Goal: Information Seeking & Learning: Learn about a topic

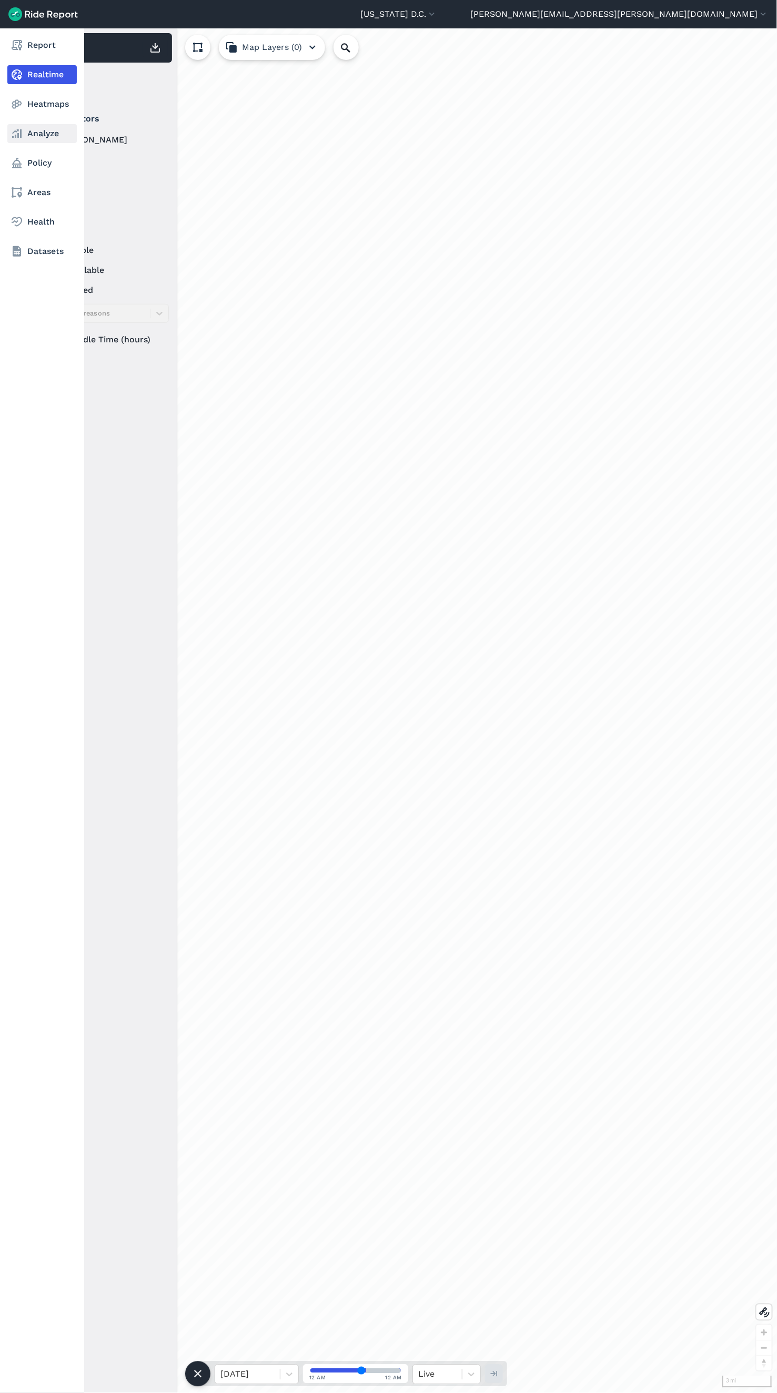
click at [37, 136] on link "Analyze" at bounding box center [41, 133] width 69 height 19
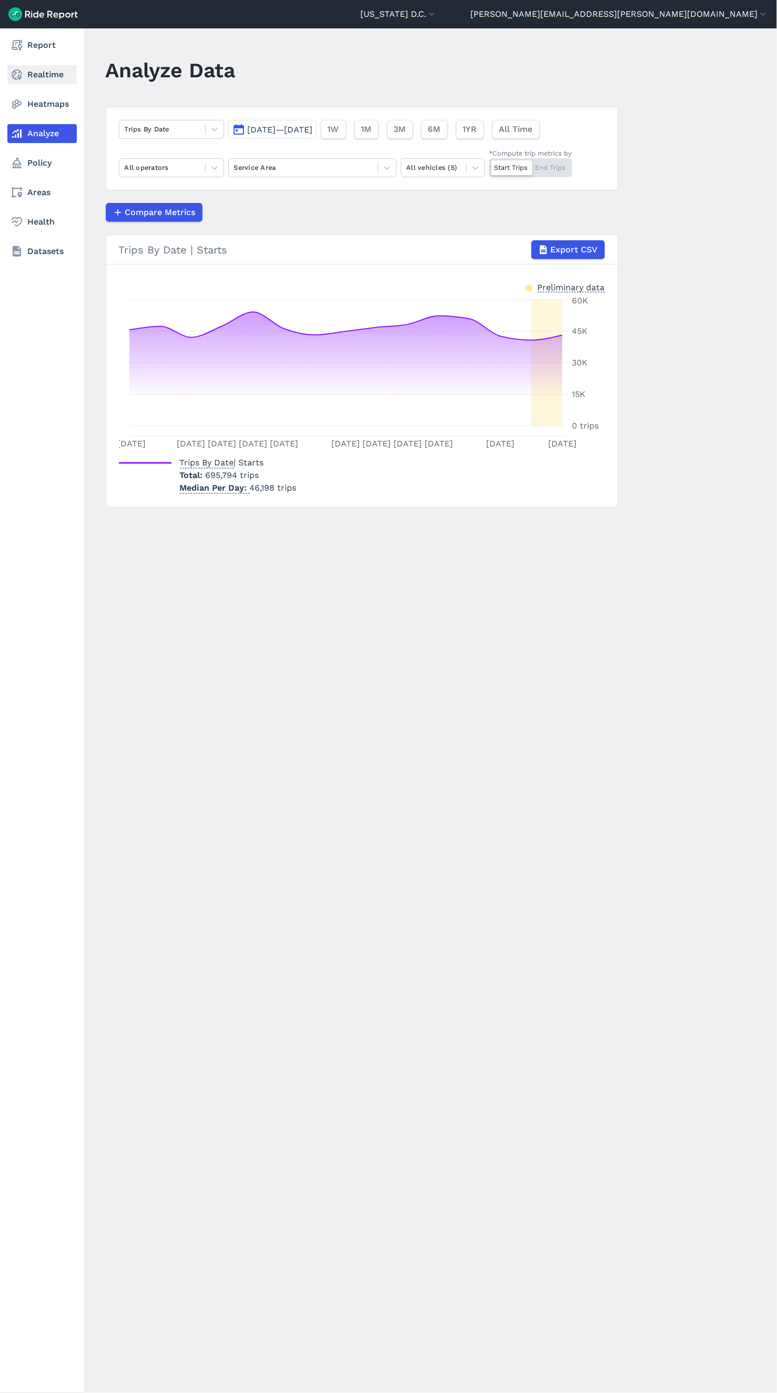
click at [43, 76] on link "Realtime" at bounding box center [41, 74] width 69 height 19
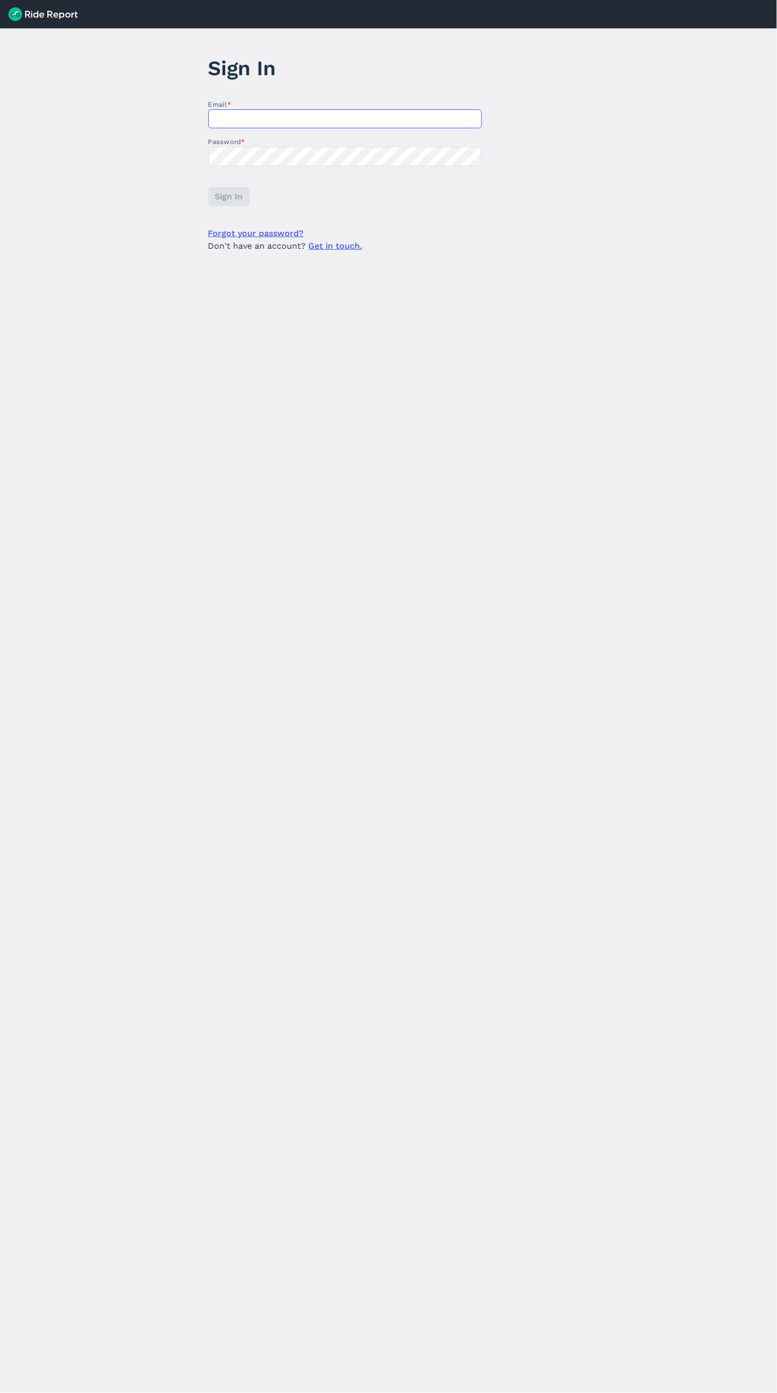
type input "[PERSON_NAME][EMAIL_ADDRESS][PERSON_NAME][DOMAIN_NAME]"
click at [235, 202] on span "Sign In" at bounding box center [229, 196] width 28 height 13
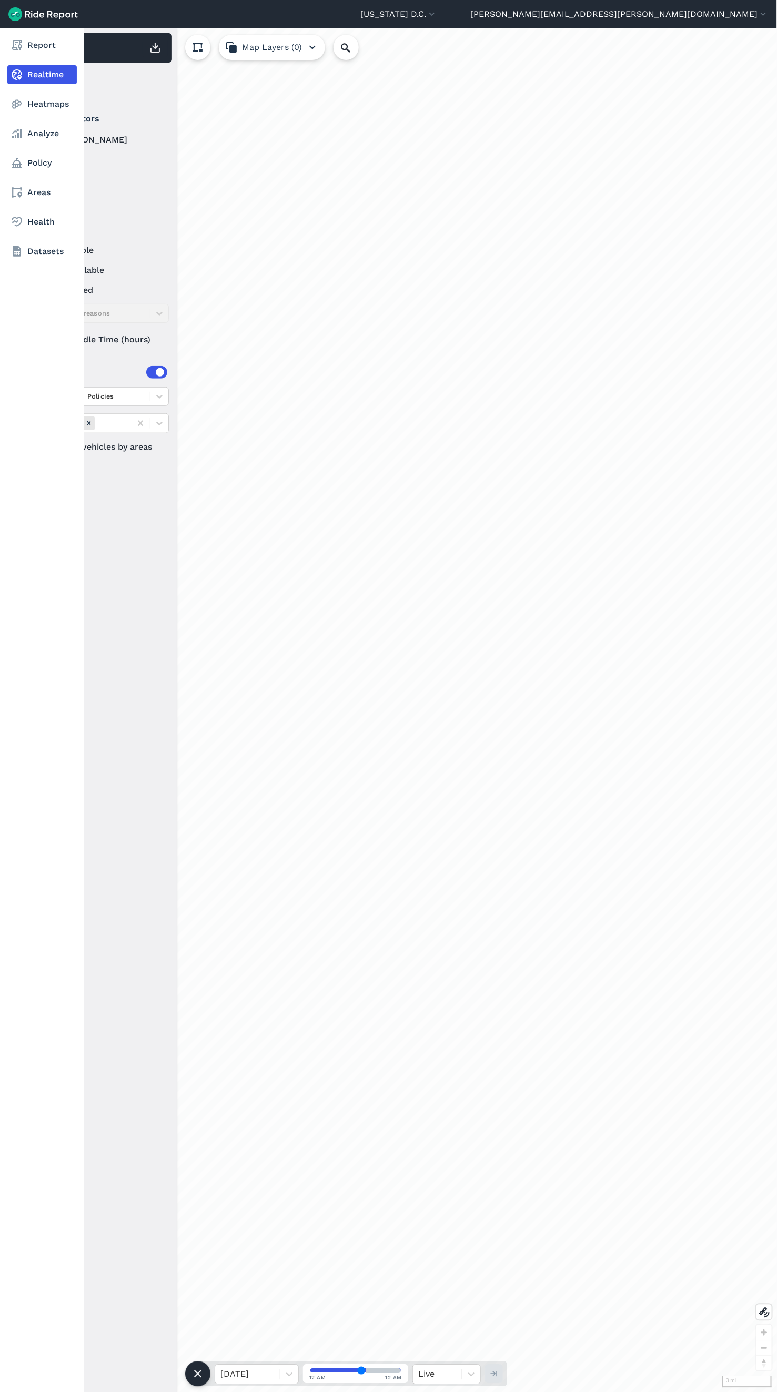
click at [27, 118] on nav "Report Realtime Heatmaps Analyze Policy Areas Health Datasets" at bounding box center [42, 148] width 84 height 240
click at [27, 102] on link "Heatmaps" at bounding box center [41, 104] width 69 height 19
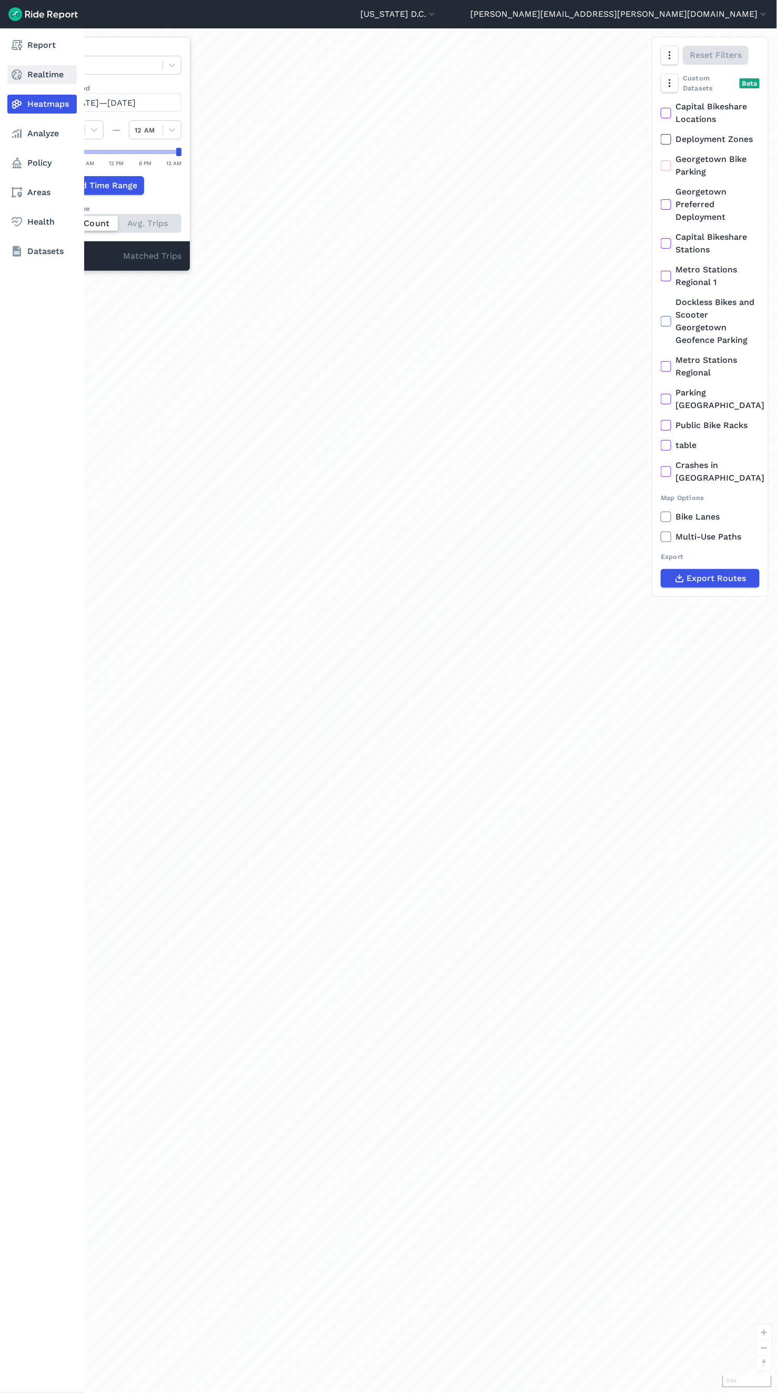
click at [37, 75] on link "Realtime" at bounding box center [41, 74] width 69 height 19
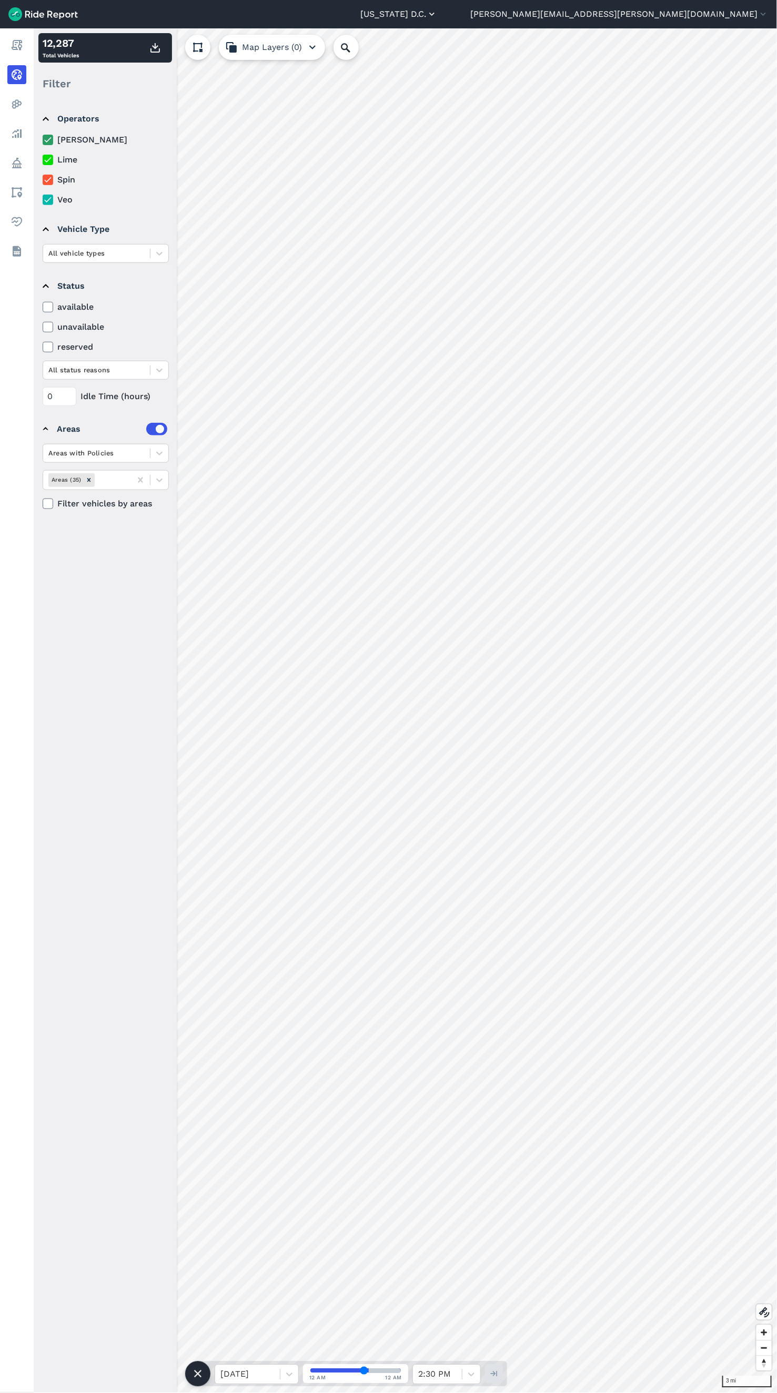
click at [437, 16] on button "[US_STATE] D.C." at bounding box center [398, 14] width 77 height 13
click at [614, 14] on div at bounding box center [388, 696] width 777 height 1393
click at [437, 16] on button "[US_STATE] D.C." at bounding box center [398, 14] width 77 height 13
click at [602, 16] on div at bounding box center [388, 696] width 777 height 1393
click at [437, 16] on button "[US_STATE] D.C." at bounding box center [398, 14] width 77 height 13
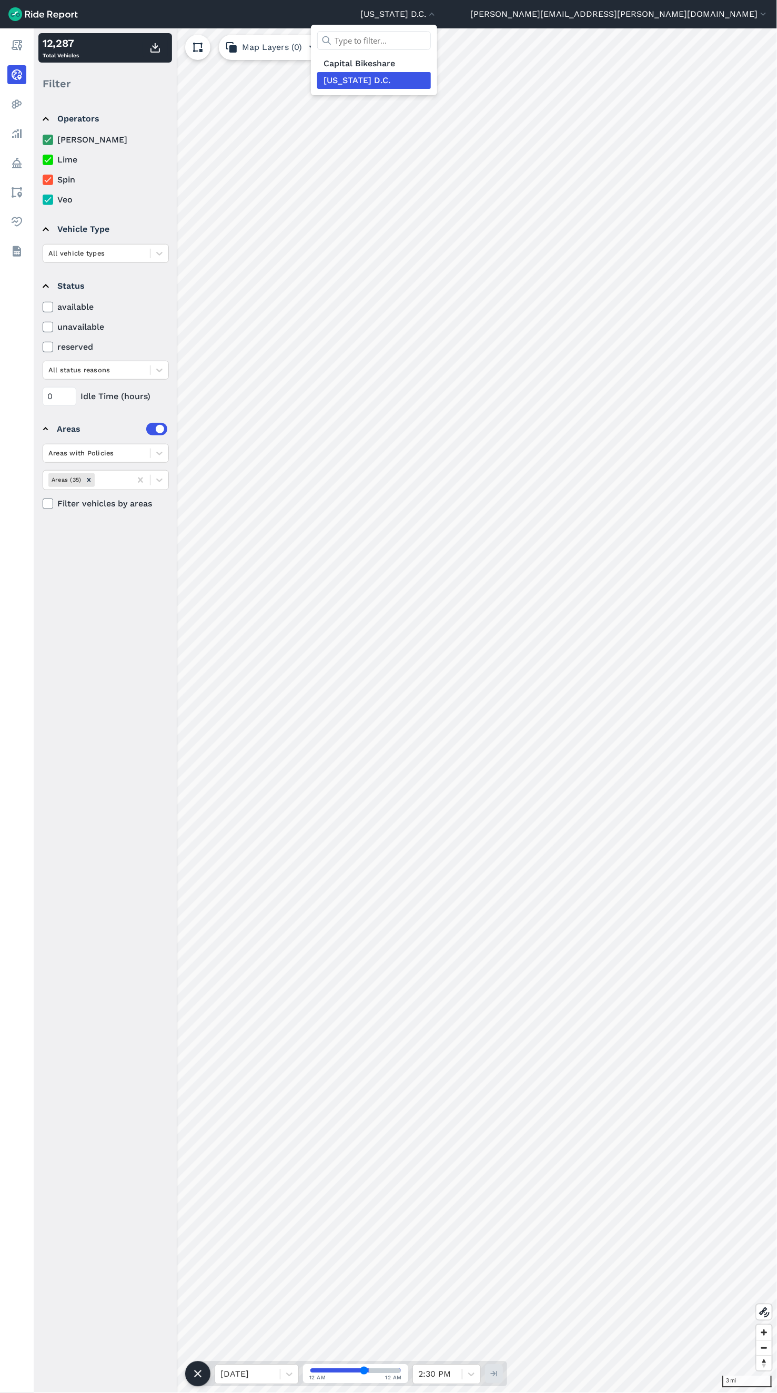
click at [445, 7] on div at bounding box center [388, 696] width 777 height 1393
click at [103, 252] on div at bounding box center [96, 253] width 96 height 12
click at [103, 255] on div at bounding box center [96, 253] width 96 height 12
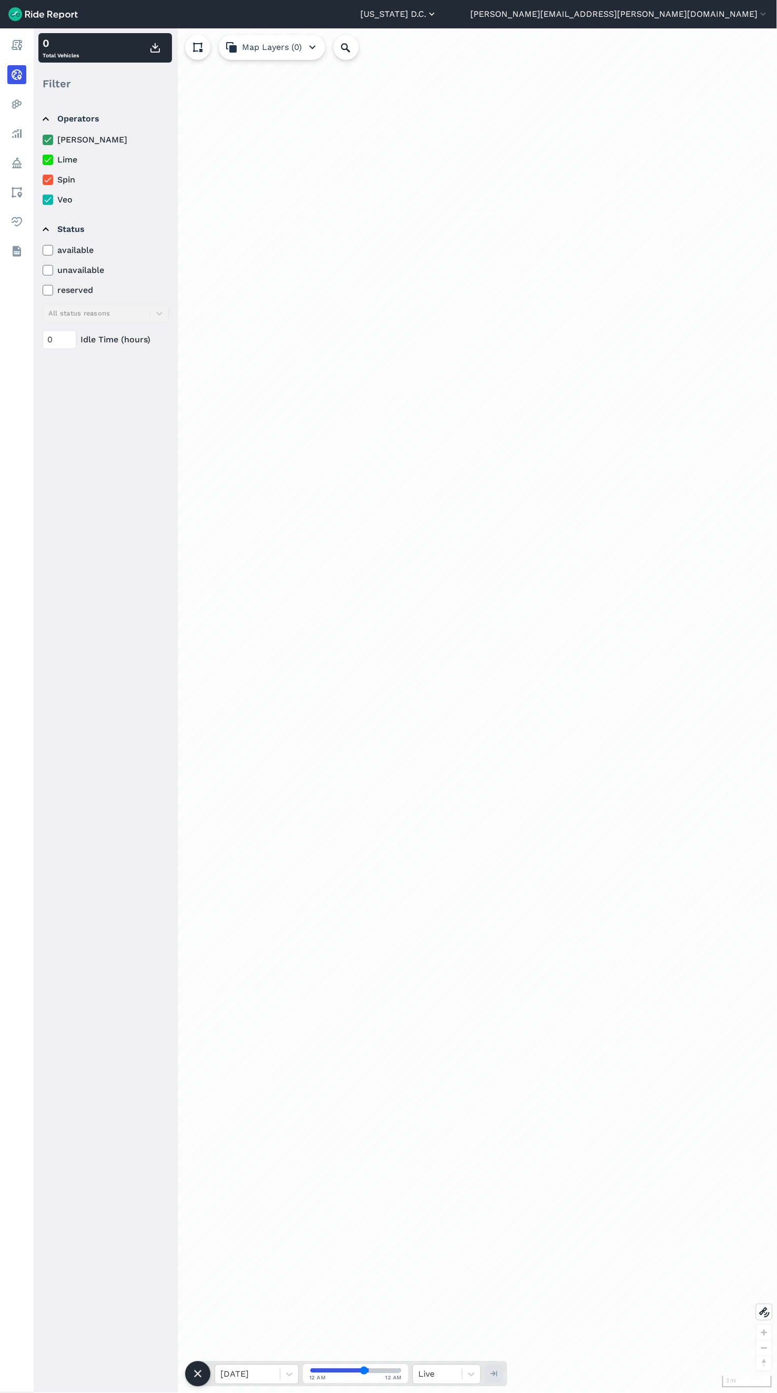
click at [437, 13] on button "[US_STATE] D.C." at bounding box center [398, 14] width 77 height 13
click at [502, 12] on div at bounding box center [388, 696] width 777 height 1393
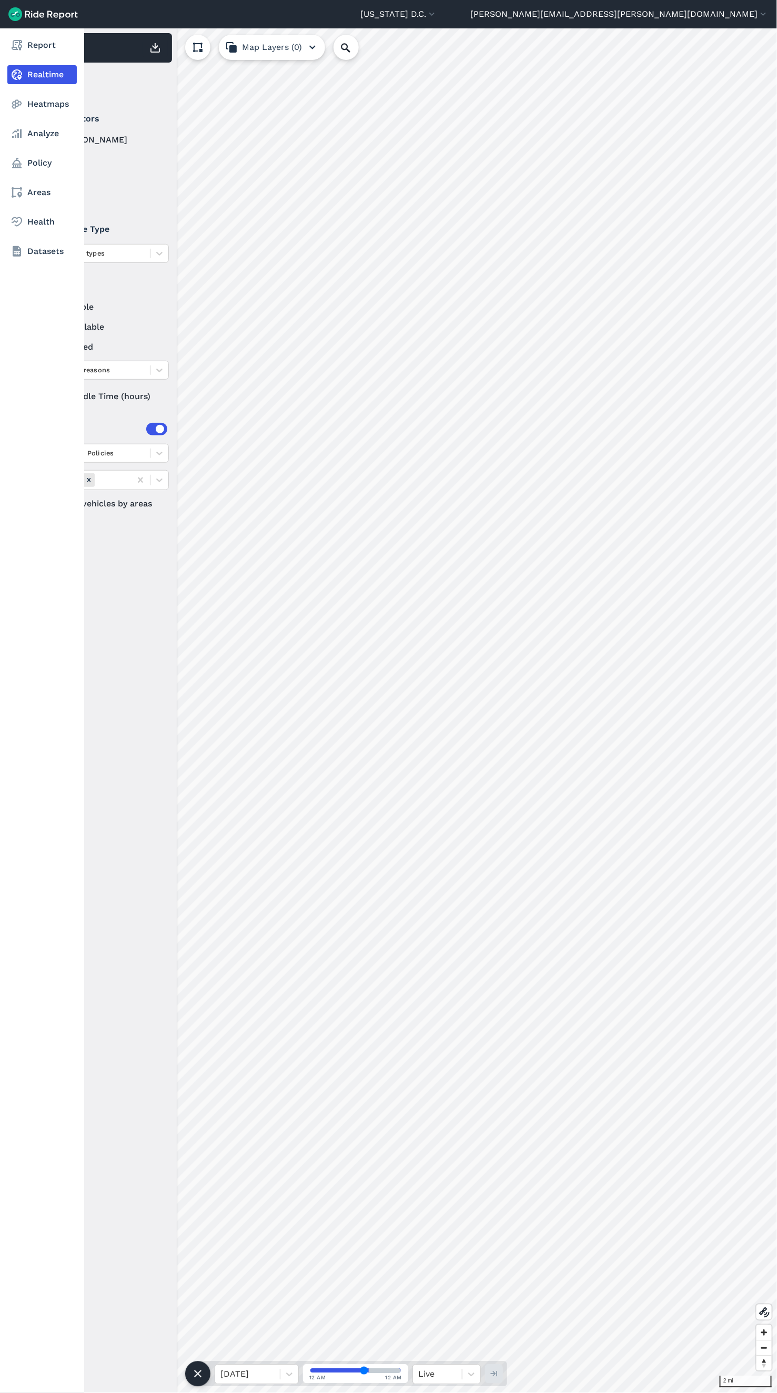
drag, startPoint x: 24, startPoint y: 163, endPoint x: 14, endPoint y: 551, distance: 388.3
click at [24, 163] on link "Policy" at bounding box center [41, 163] width 69 height 19
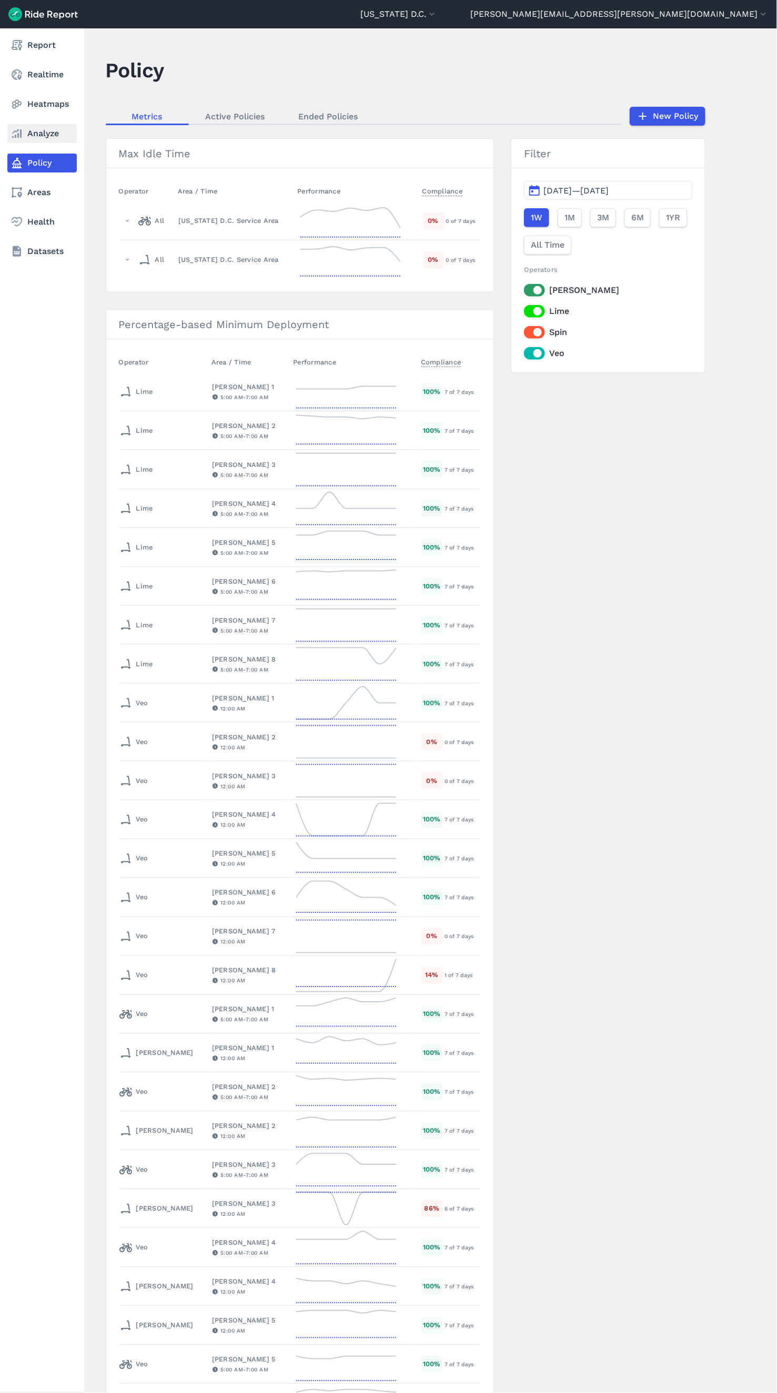
click at [31, 131] on link "Analyze" at bounding box center [41, 133] width 69 height 19
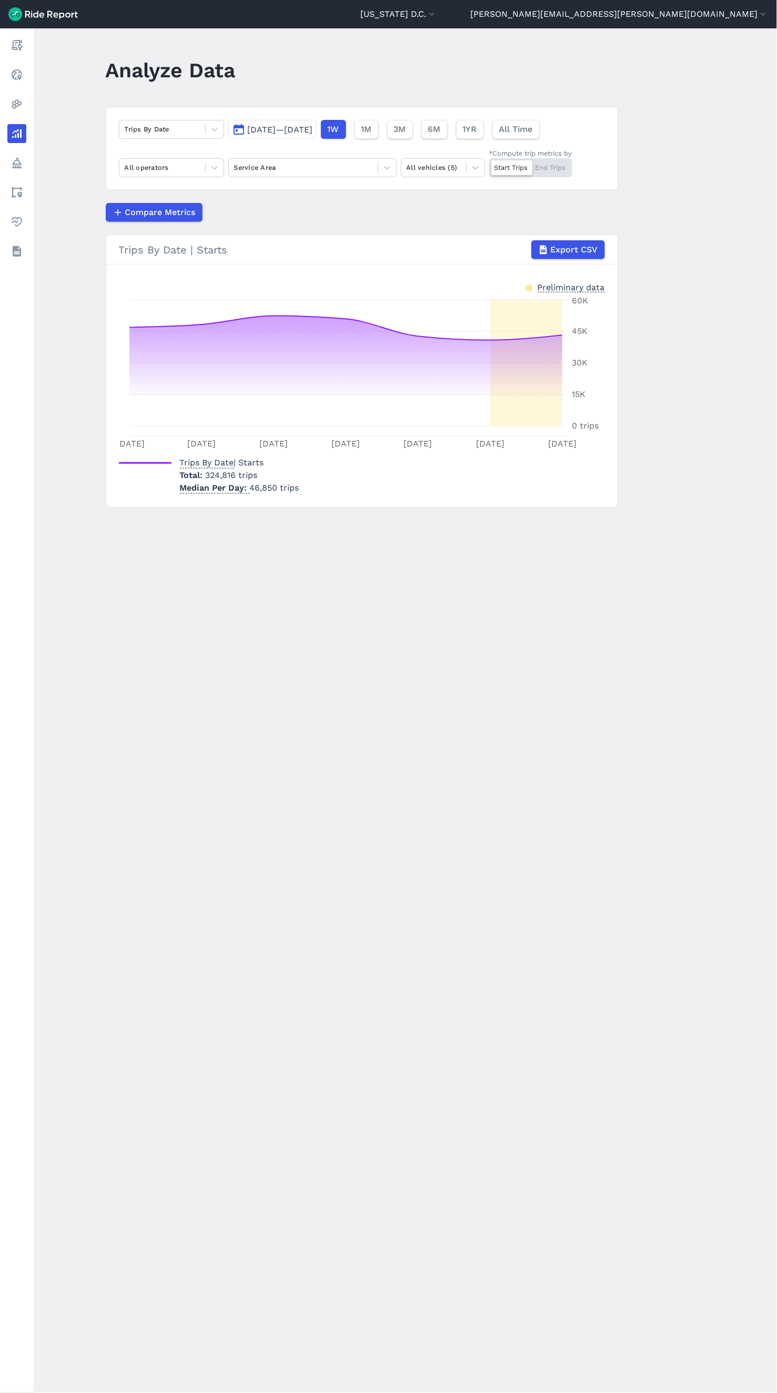
click at [281, 131] on span "[DATE]—[DATE]" at bounding box center [280, 130] width 65 height 10
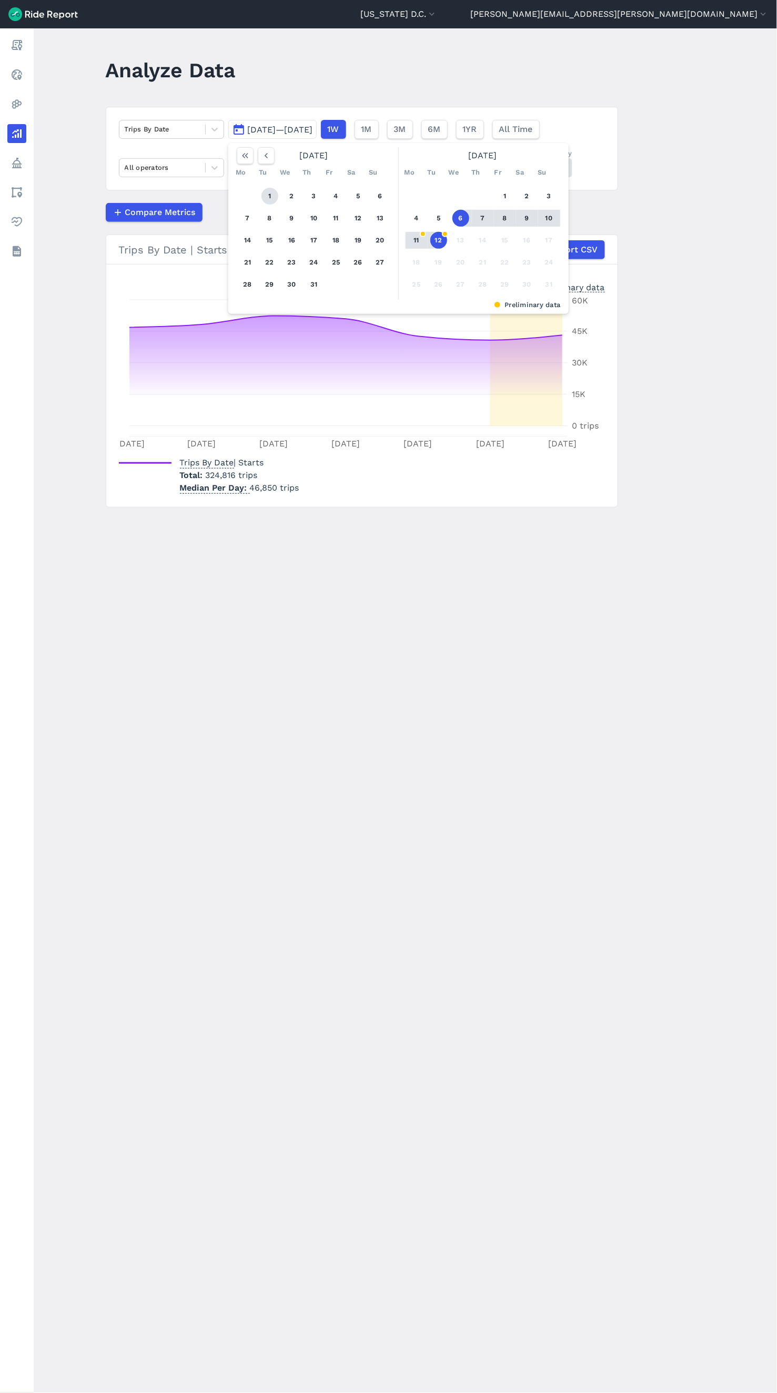
click at [273, 199] on button "1" at bounding box center [269, 196] width 17 height 17
click at [271, 199] on button "1" at bounding box center [269, 196] width 17 height 17
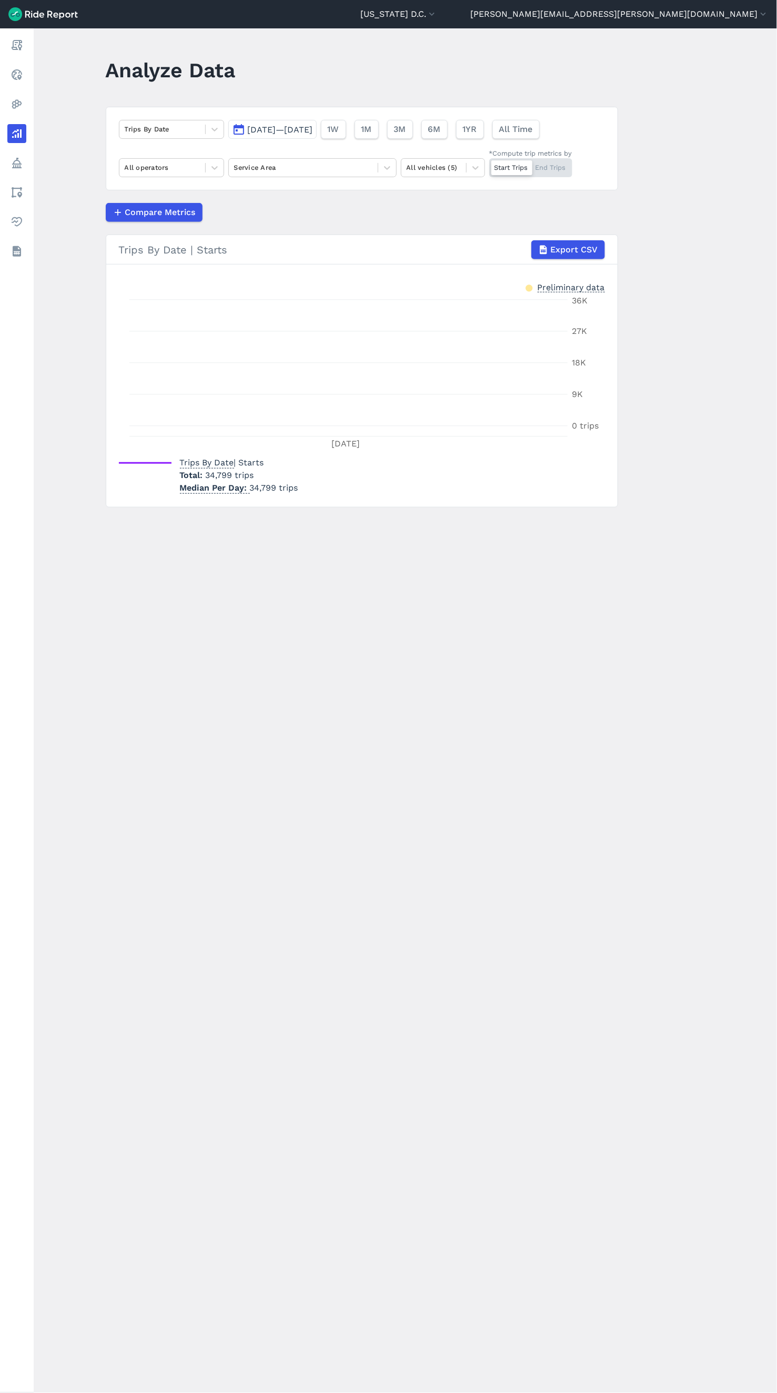
click at [273, 128] on span "[DATE]—[DATE]" at bounding box center [280, 130] width 65 height 10
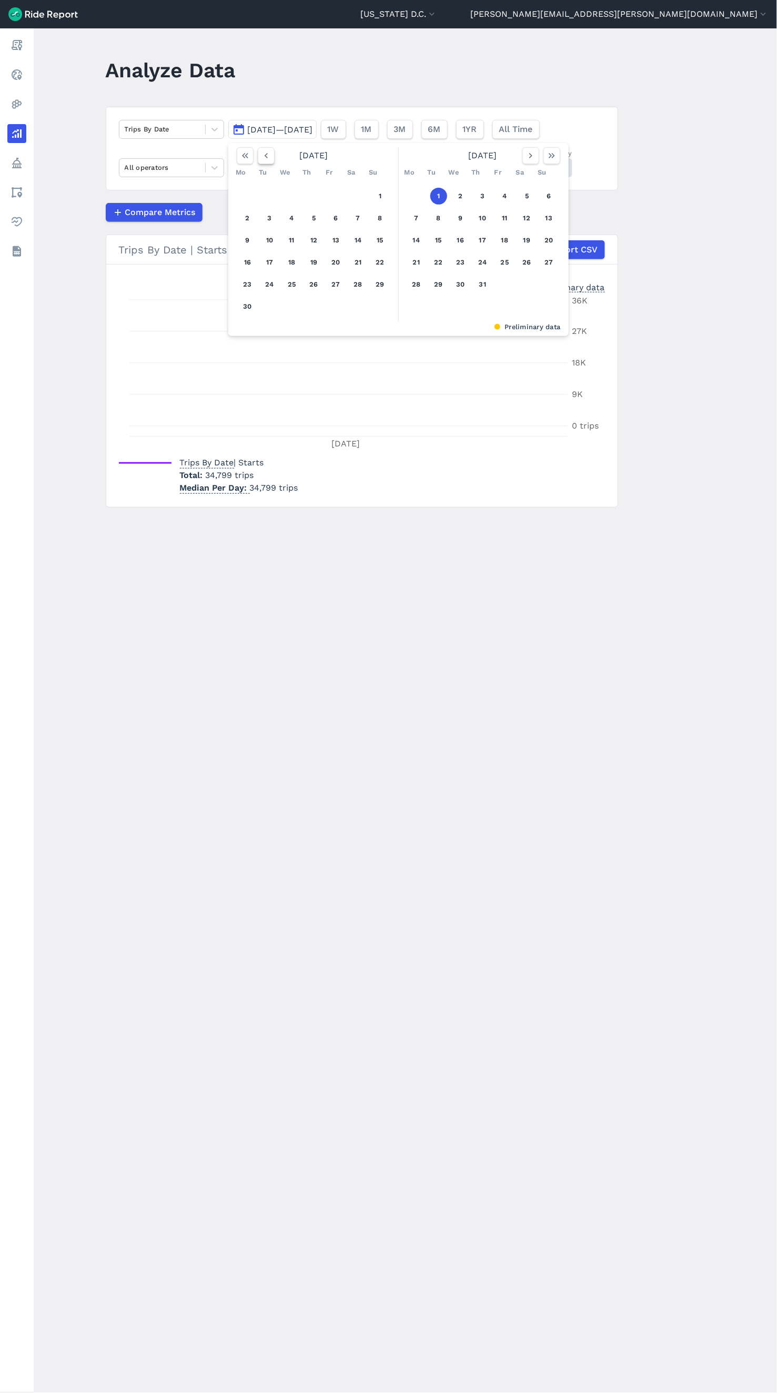
click at [270, 161] on button "button" at bounding box center [266, 155] width 17 height 17
click at [265, 161] on button "button" at bounding box center [266, 155] width 17 height 17
click at [360, 187] on div "1 2 3 4 5 6 7 8 9 10 11 12 13 14 15 16 17 18 19 20 21 22 23 24 25 26 27 28" at bounding box center [313, 240] width 163 height 119
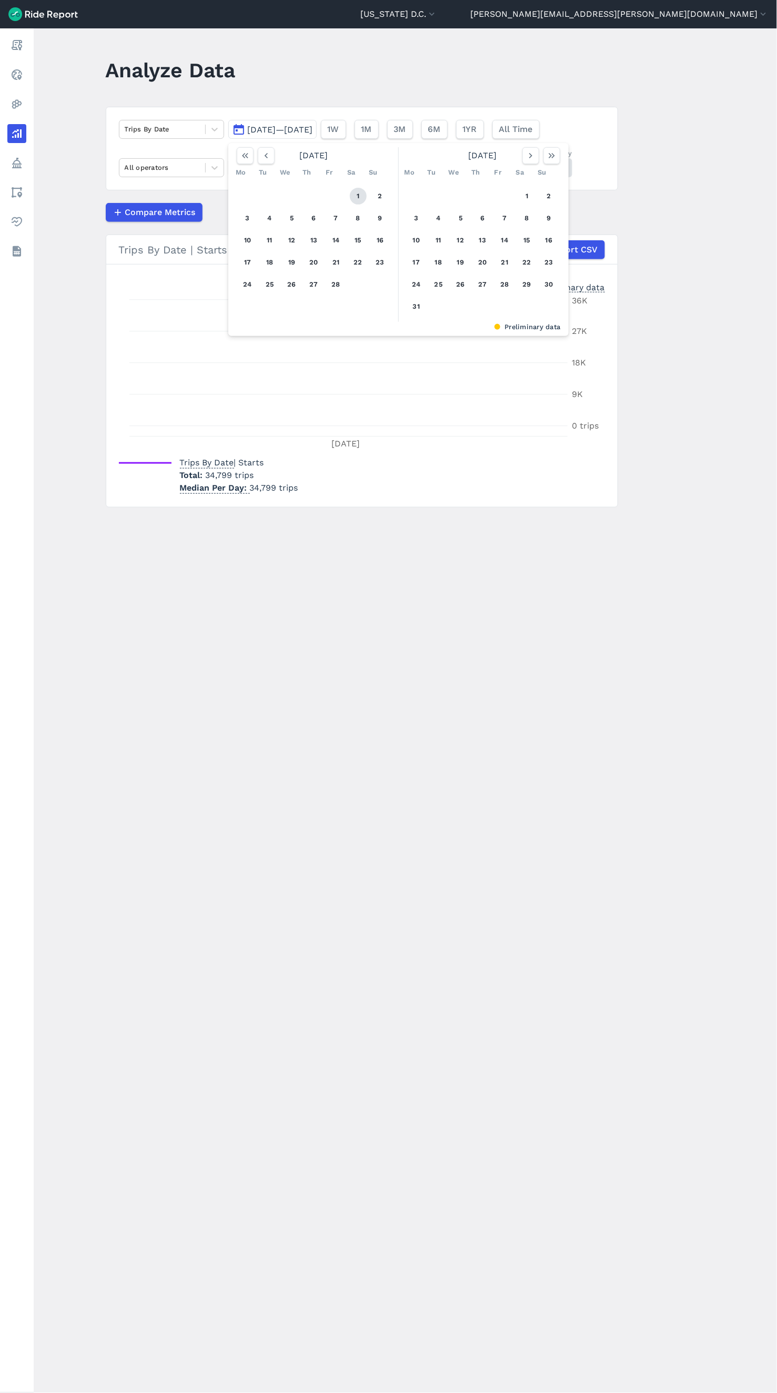
click at [363, 199] on button "1" at bounding box center [358, 196] width 17 height 17
click at [532, 160] on icon "button" at bounding box center [530, 155] width 11 height 11
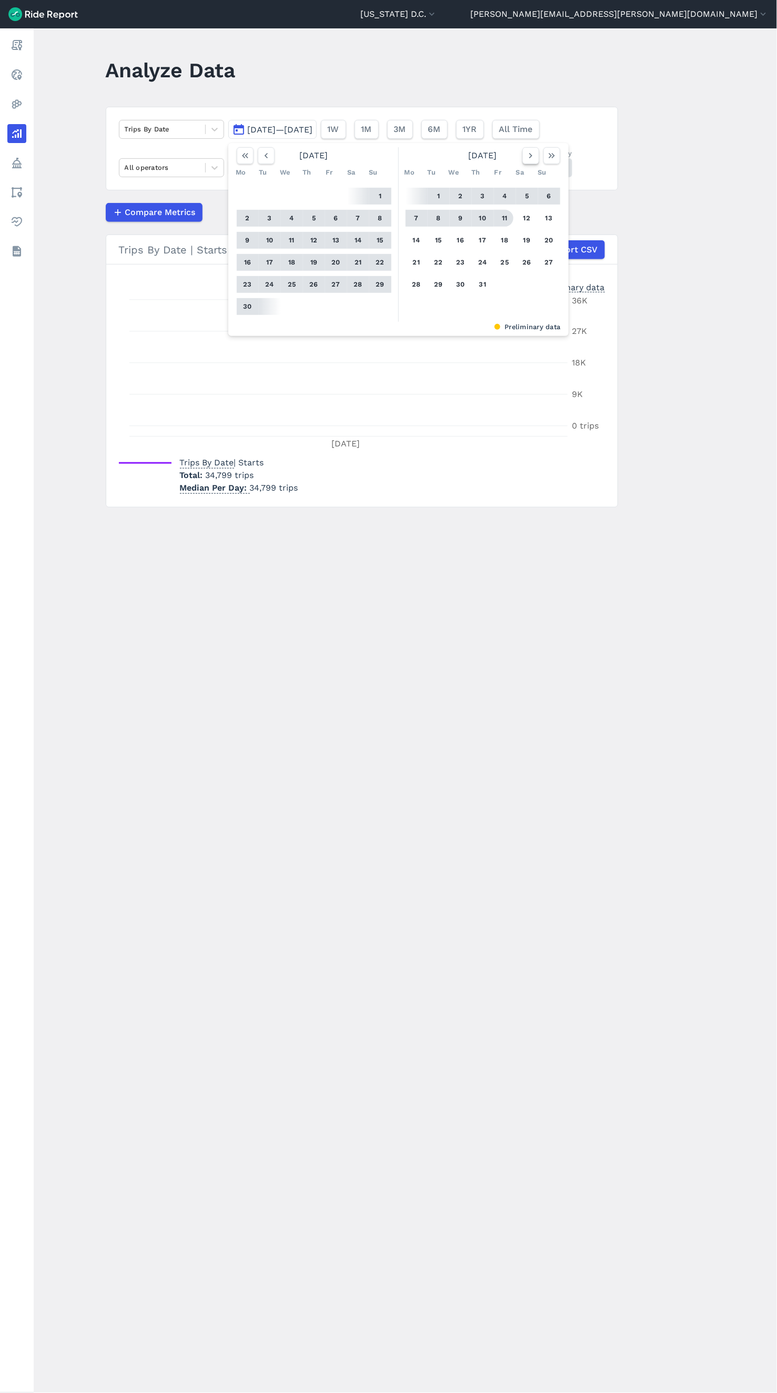
click at [526, 150] on button "button" at bounding box center [530, 155] width 17 height 17
click at [435, 240] on button "12" at bounding box center [438, 240] width 17 height 17
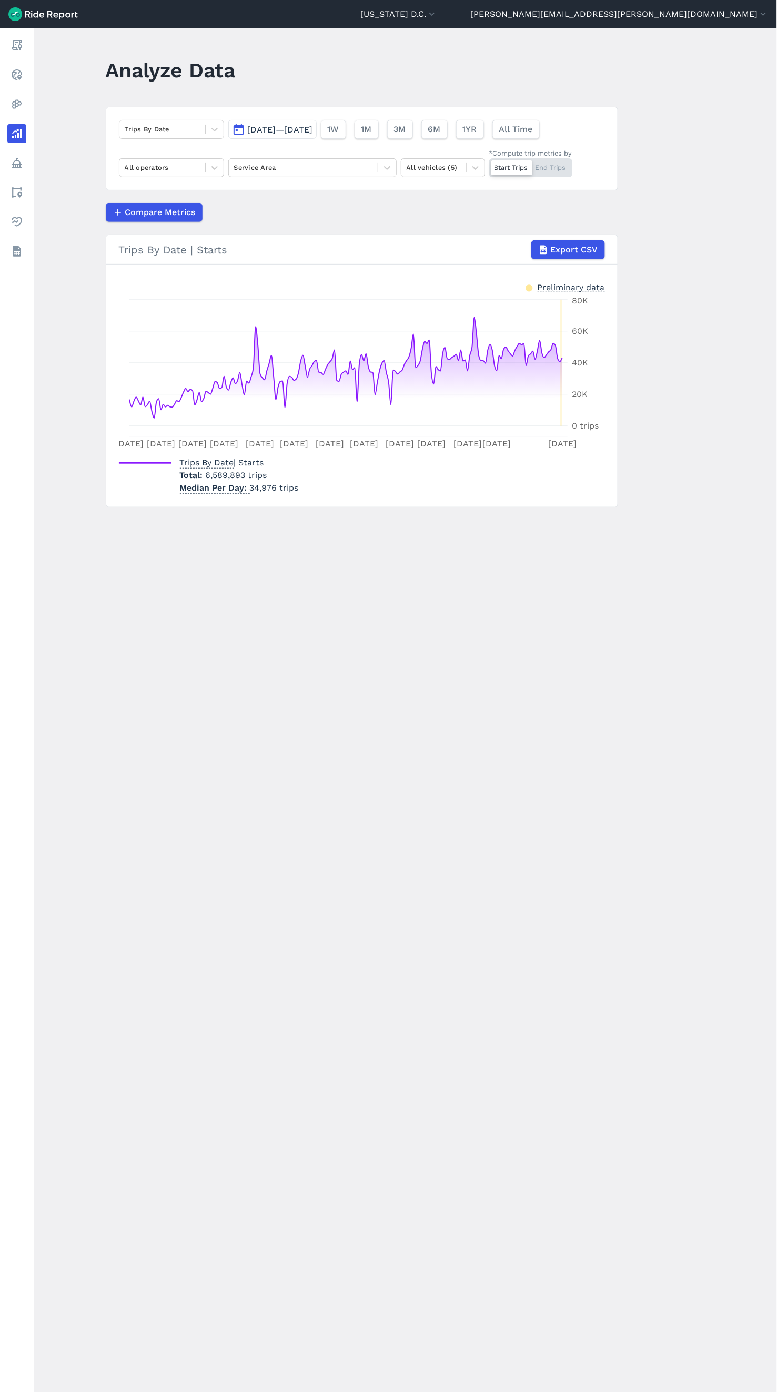
click at [285, 127] on span "[DATE]—[DATE]" at bounding box center [280, 130] width 65 height 10
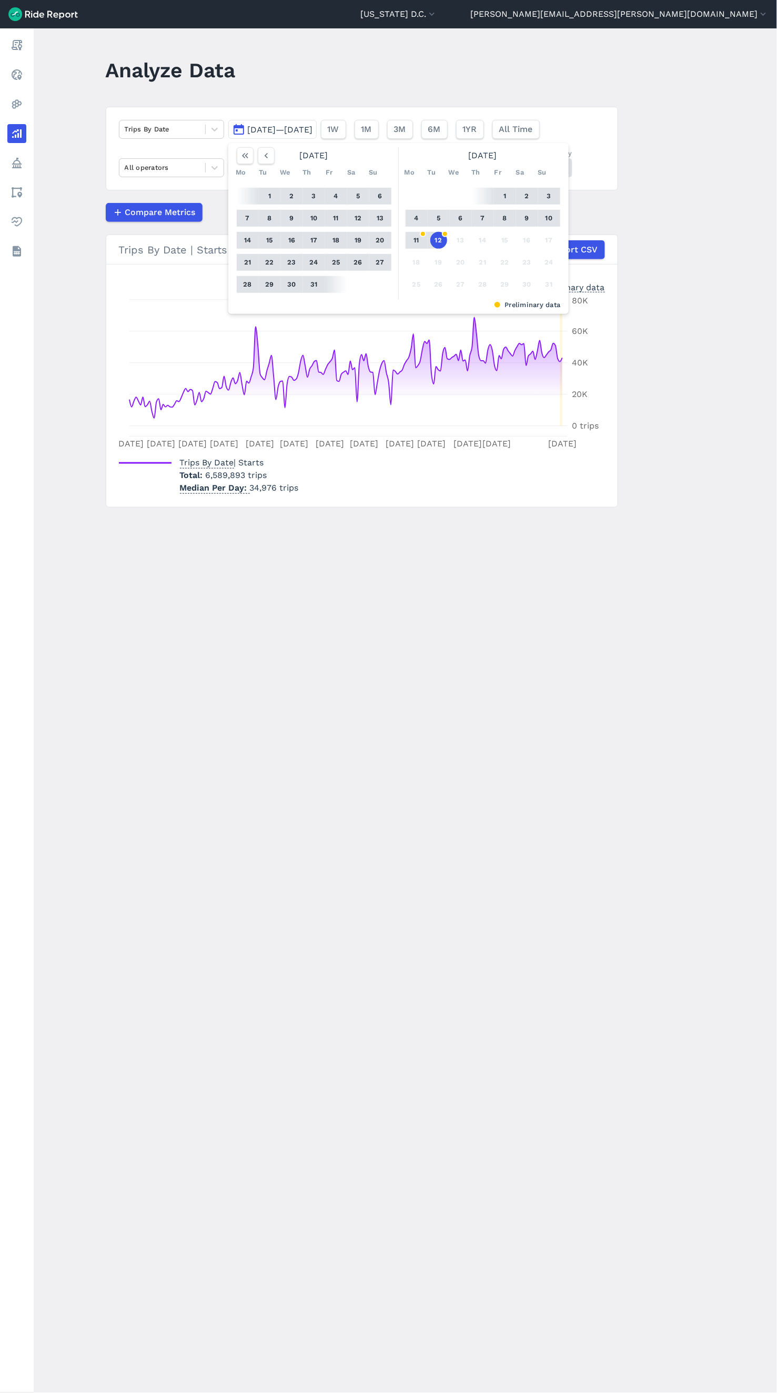
click at [285, 127] on span "[DATE]—[DATE]" at bounding box center [280, 130] width 65 height 10
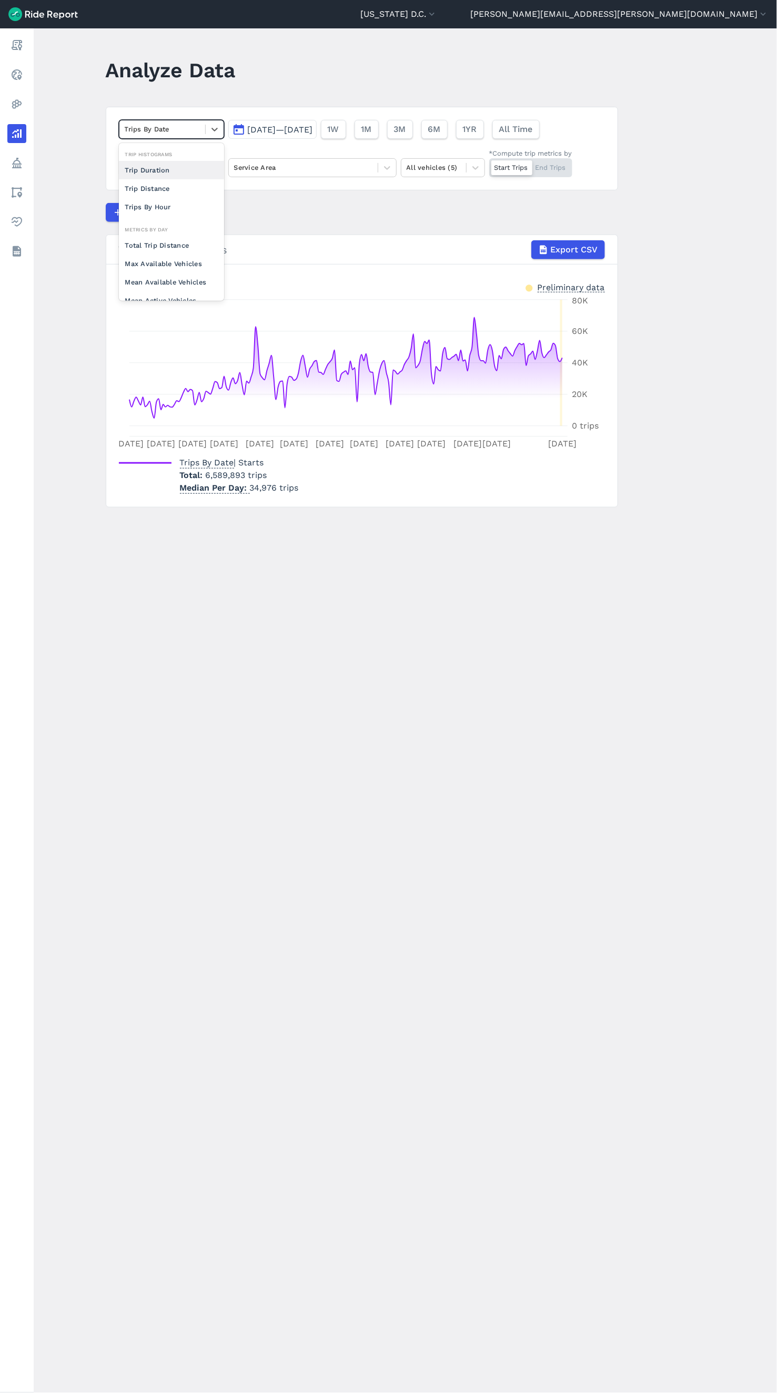
click at [177, 135] on div at bounding box center [162, 129] width 75 height 12
click at [158, 246] on div "Total Trip Distance" at bounding box center [171, 245] width 105 height 18
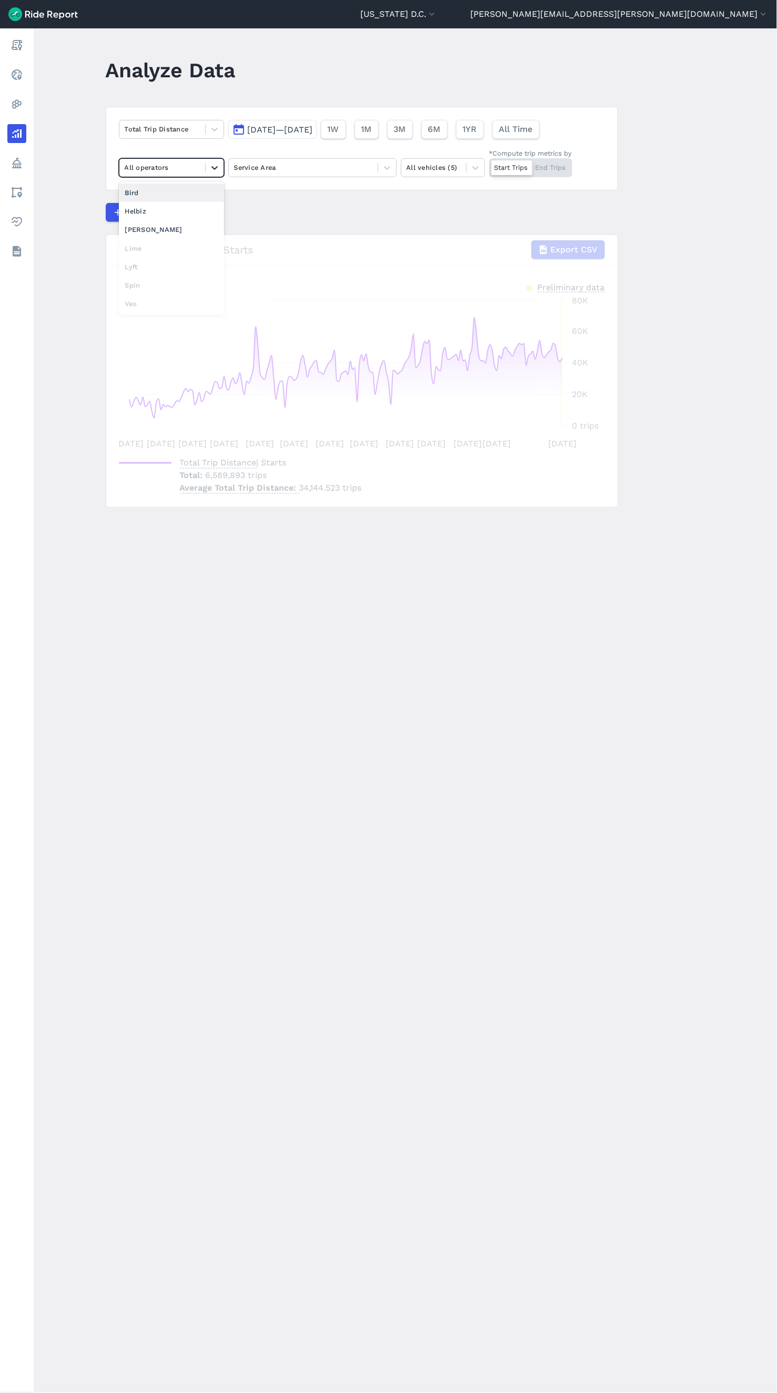
click at [207, 170] on div at bounding box center [215, 168] width 18 height 18
click at [376, 201] on article "Total Trip Distance [DATE]—[DATE] 1W 1M 3M 6M 1YR All Time option [PERSON_NAME]…" at bounding box center [362, 307] width 512 height 401
click at [188, 174] on div at bounding box center [162, 167] width 75 height 12
click at [161, 229] on div "[PERSON_NAME]" at bounding box center [171, 229] width 105 height 18
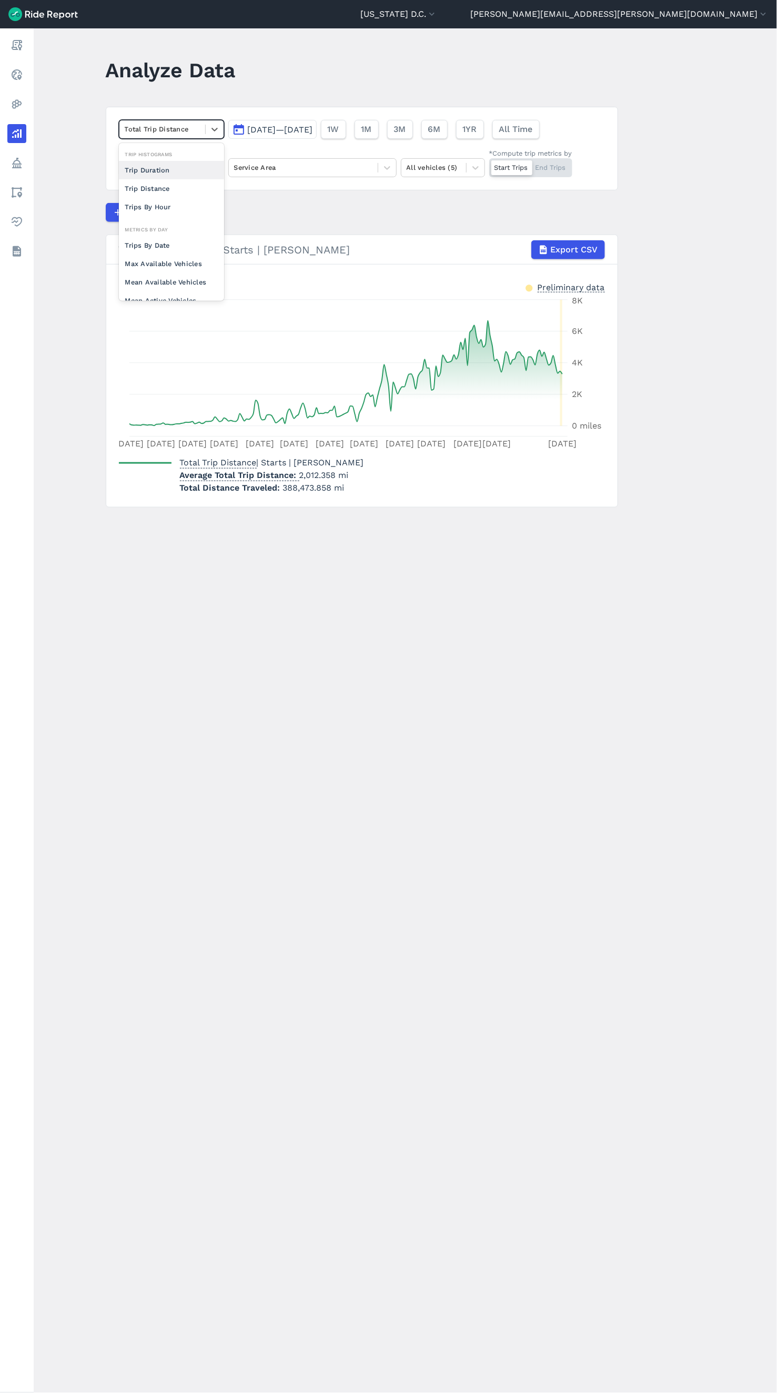
click at [183, 125] on div at bounding box center [162, 129] width 75 height 12
click at [168, 133] on div at bounding box center [162, 129] width 75 height 12
click at [442, 195] on article "Total Trip Distance [DATE]—[DATE] 1W 1M 3M 6M 1YR All Time [PERSON_NAME] Servic…" at bounding box center [362, 307] width 512 height 401
click at [209, 133] on icon at bounding box center [214, 129] width 11 height 11
click at [177, 190] on div "Trip Distance" at bounding box center [171, 188] width 105 height 18
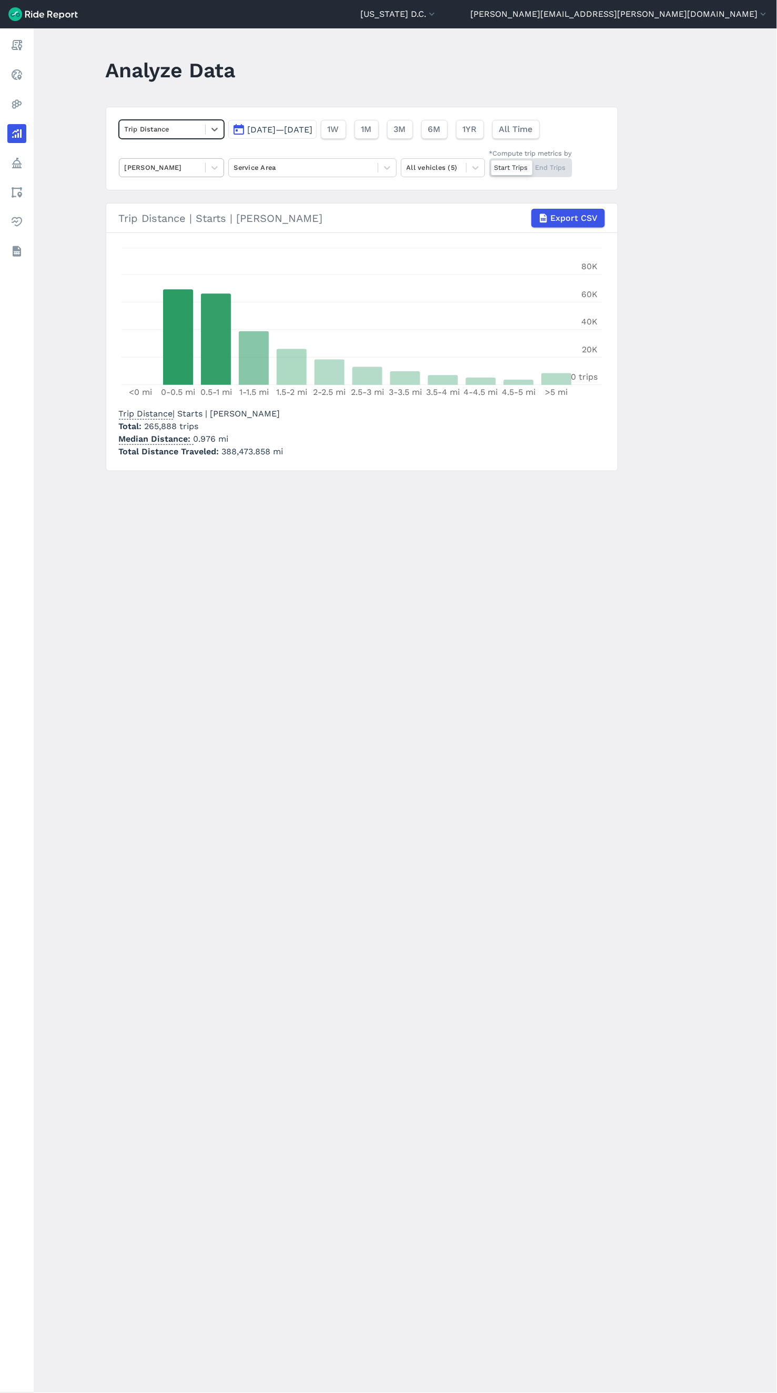
click at [202, 163] on div "[PERSON_NAME]" at bounding box center [162, 167] width 86 height 16
click at [303, 667] on main "Analyze Data Trip Distance [DATE]—[DATE] 1W 1M 3M 6M 1YR All Time option Lyft f…" at bounding box center [405, 710] width 743 height 1365
click at [169, 167] on div at bounding box center [162, 167] width 75 height 12
click at [206, 170] on div at bounding box center [215, 168] width 18 height 18
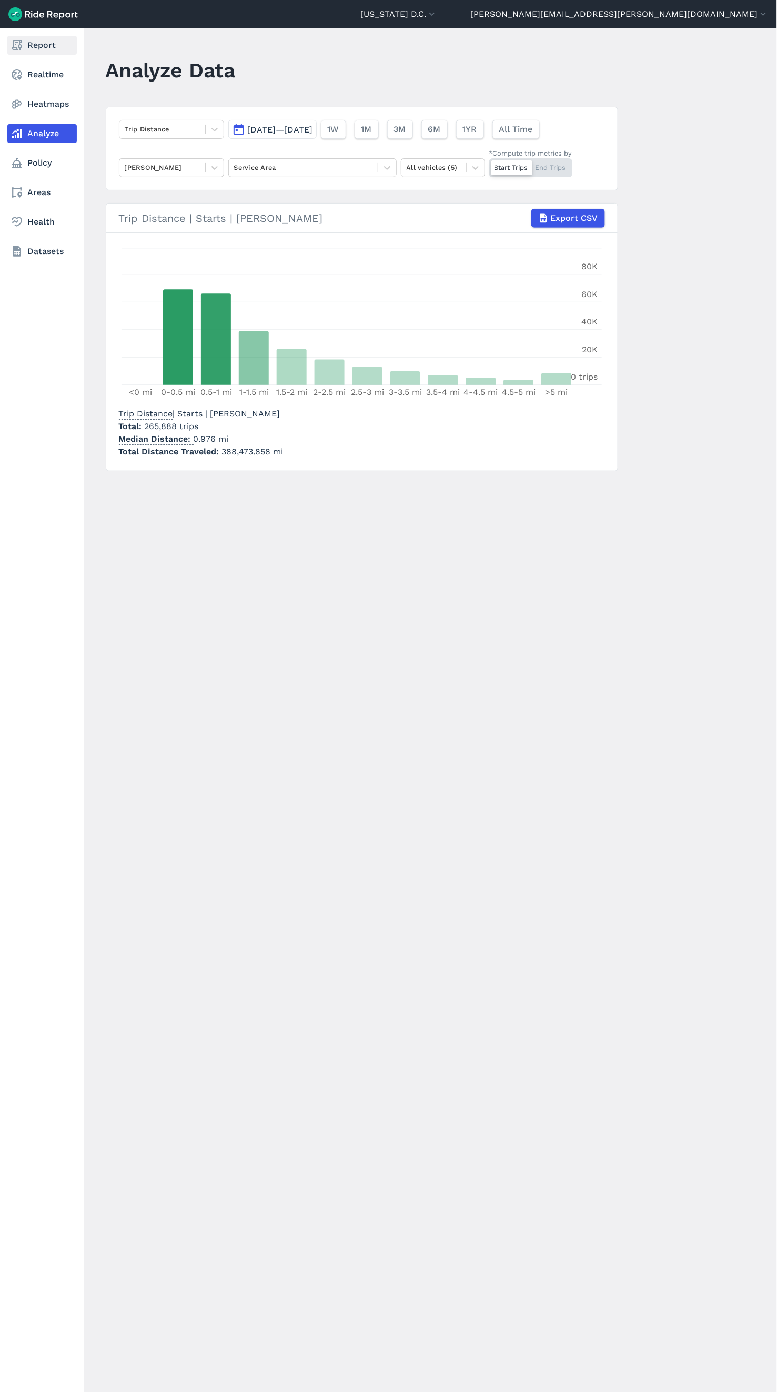
click at [40, 50] on link "Report" at bounding box center [41, 45] width 69 height 19
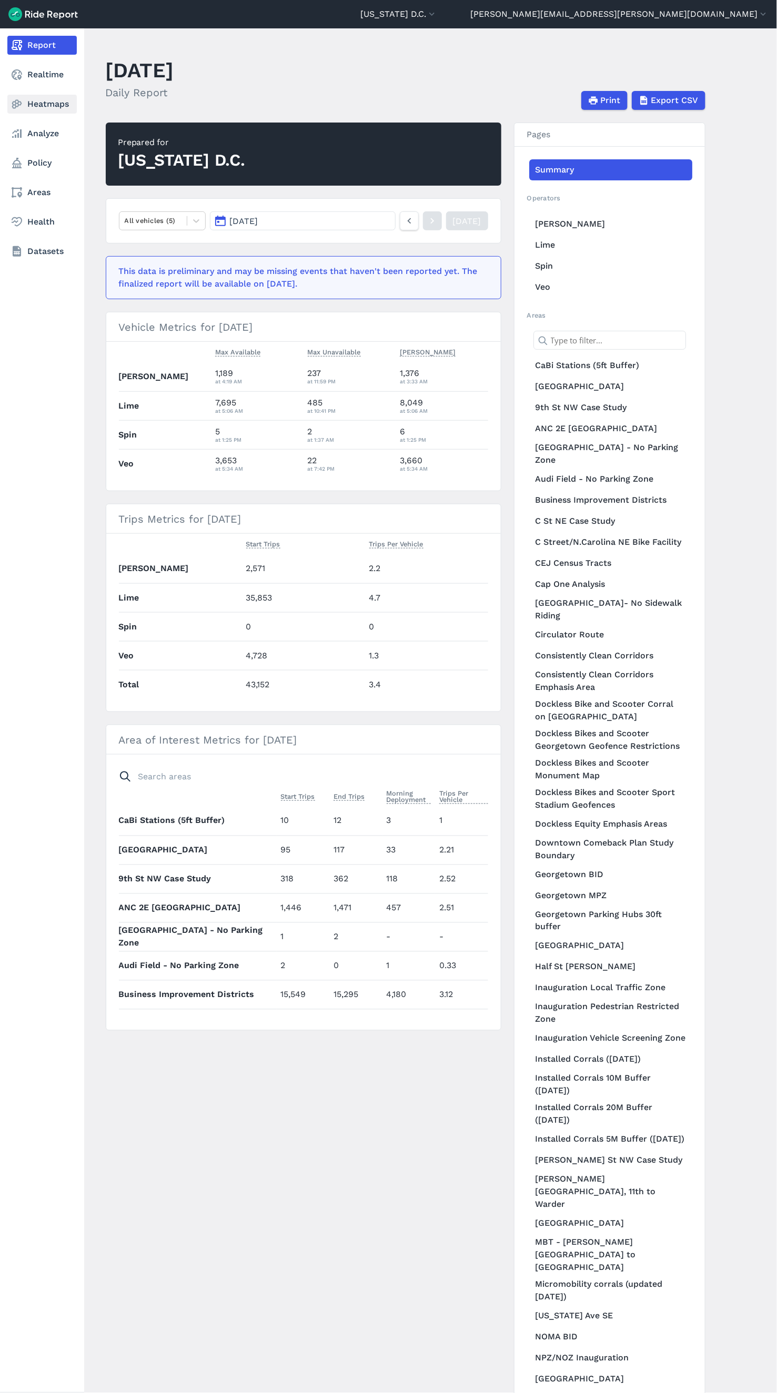
click at [26, 109] on link "Heatmaps" at bounding box center [41, 104] width 69 height 19
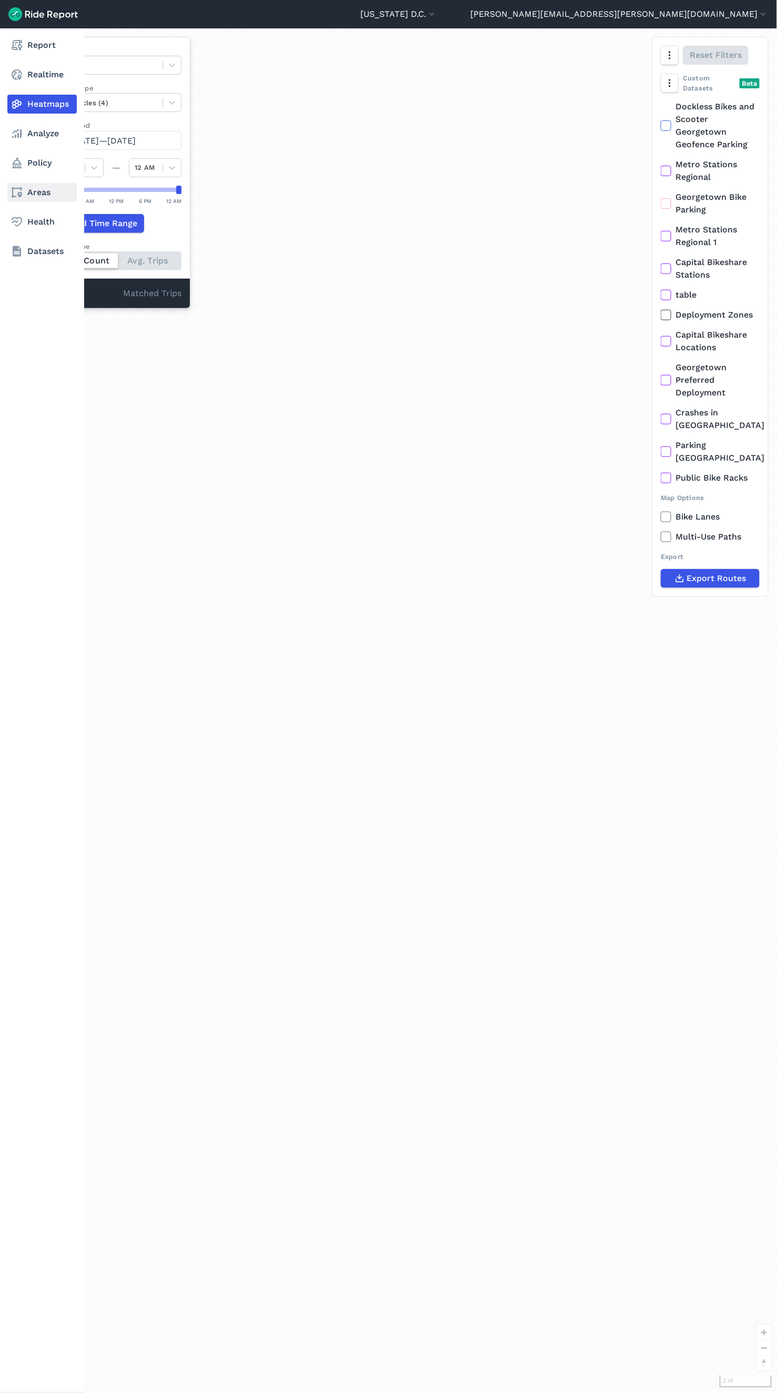
click at [27, 189] on link "Areas" at bounding box center [41, 192] width 69 height 19
